Goal: Task Accomplishment & Management: Manage account settings

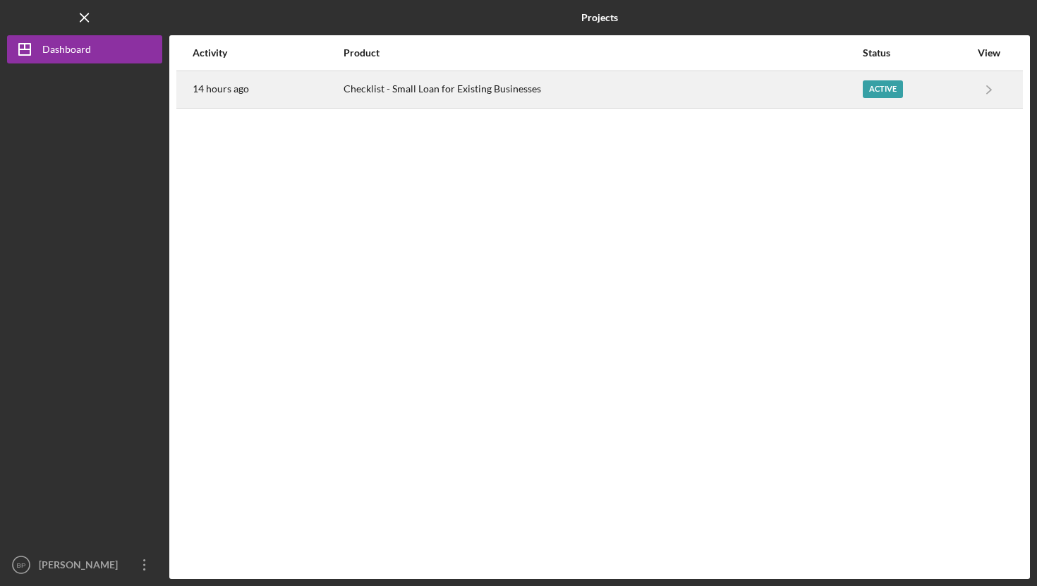
click at [451, 92] on div "Checklist - Small Loan for Existing Businesses" at bounding box center [602, 89] width 518 height 35
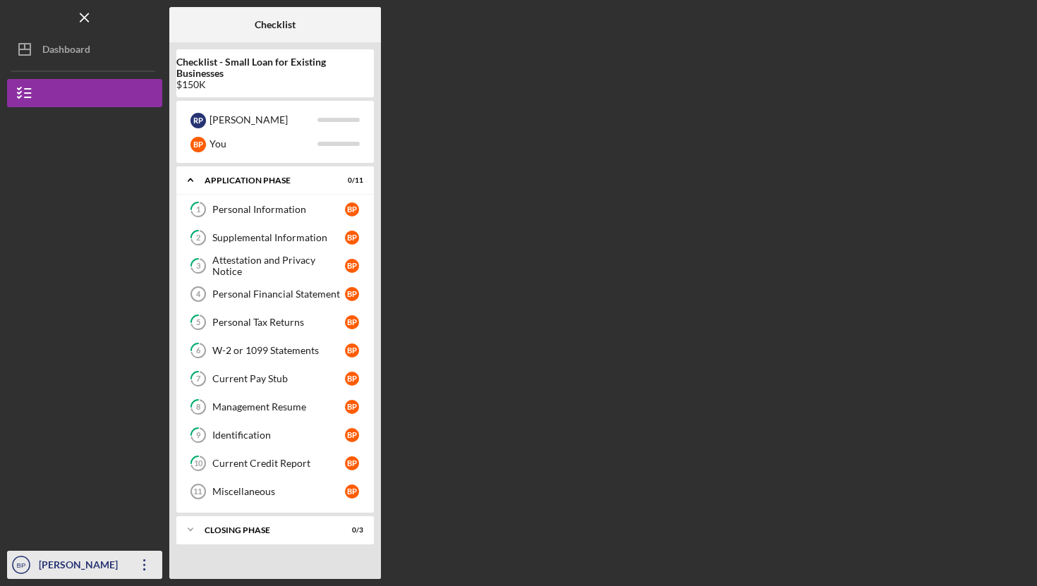
click at [49, 573] on div "[PERSON_NAME]" at bounding box center [81, 567] width 92 height 32
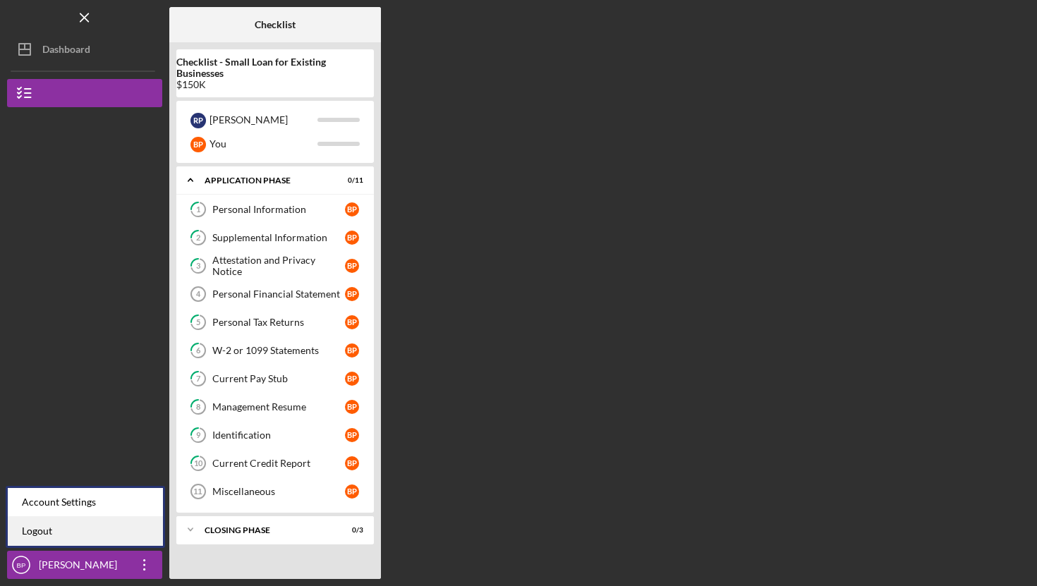
click at [39, 537] on link "Logout" at bounding box center [85, 531] width 155 height 29
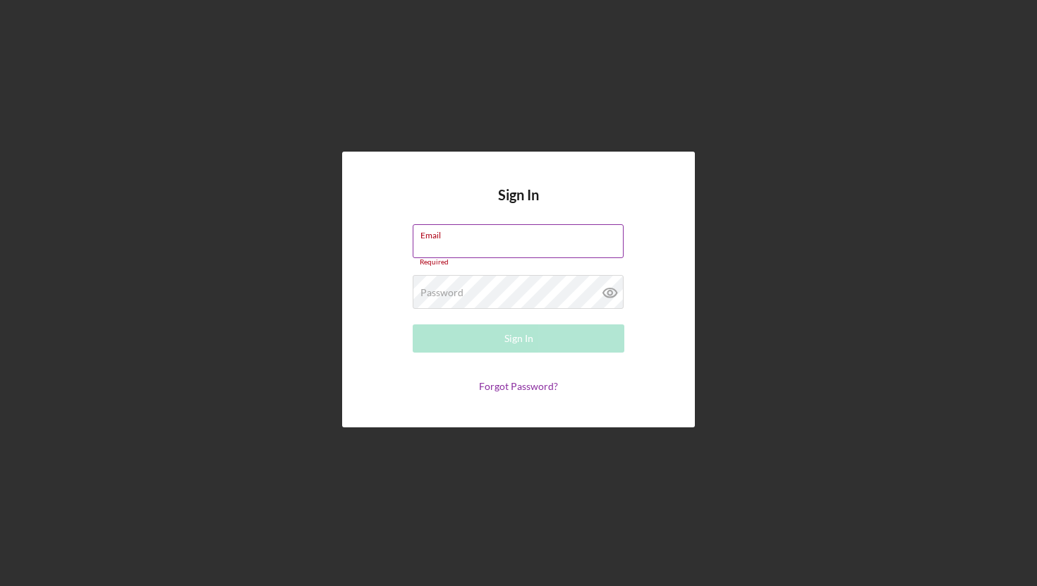
click at [467, 236] on div "Email Required" at bounding box center [518, 245] width 212 height 42
click at [458, 297] on label "Password" at bounding box center [441, 292] width 43 height 11
click at [448, 249] on input "Email" at bounding box center [517, 241] width 211 height 34
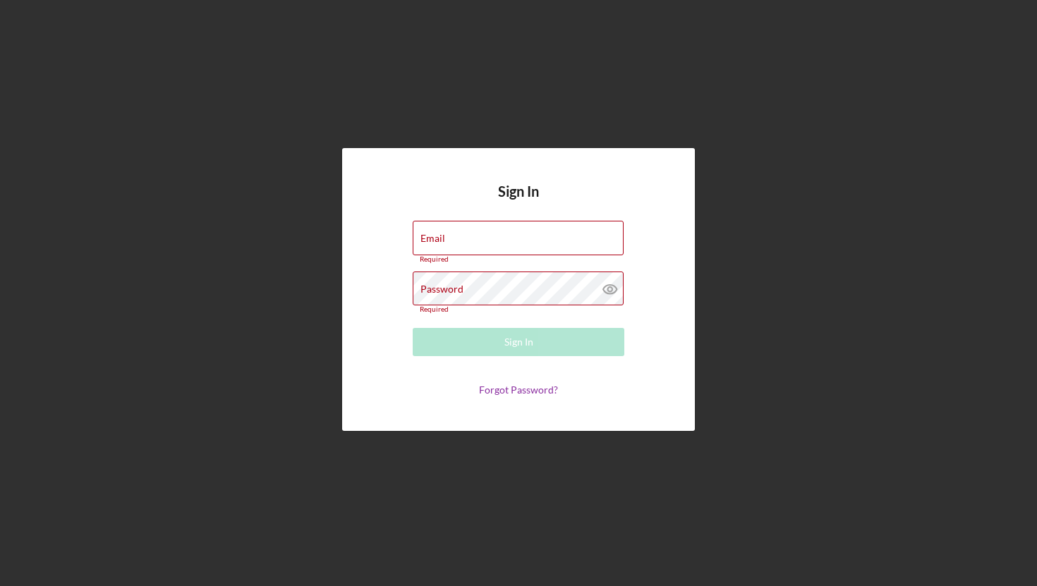
type input "[EMAIL_ADDRESS][DOMAIN_NAME]"
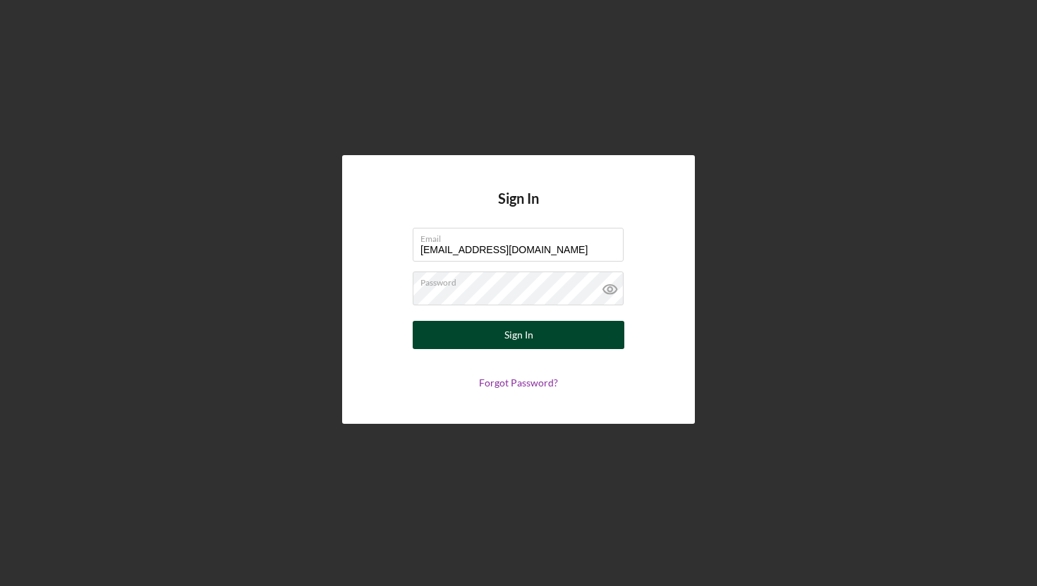
click at [500, 336] on button "Sign In" at bounding box center [518, 335] width 212 height 28
